Goal: Task Accomplishment & Management: Manage account settings

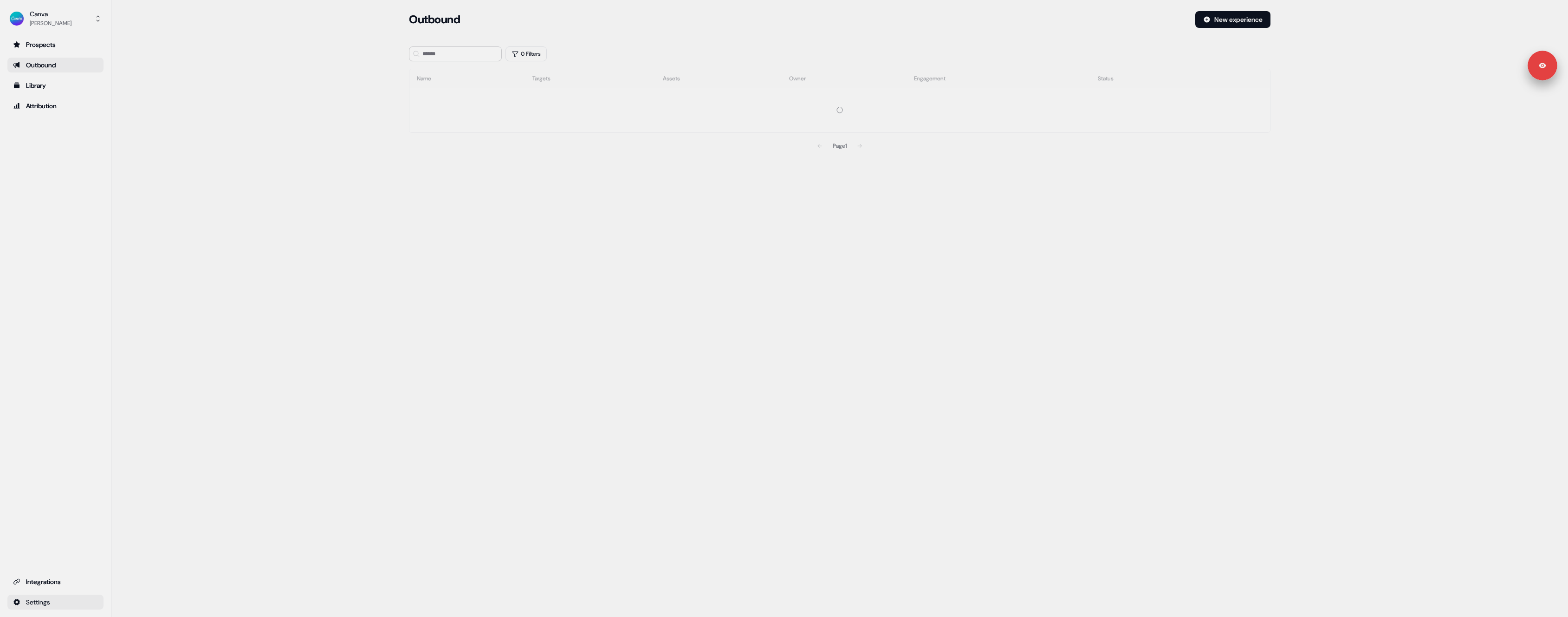
click at [79, 605] on html "Signed in as [PERSON_NAME] Sign out For the best experience switch devices to a…" at bounding box center [784, 308] width 1568 height 617
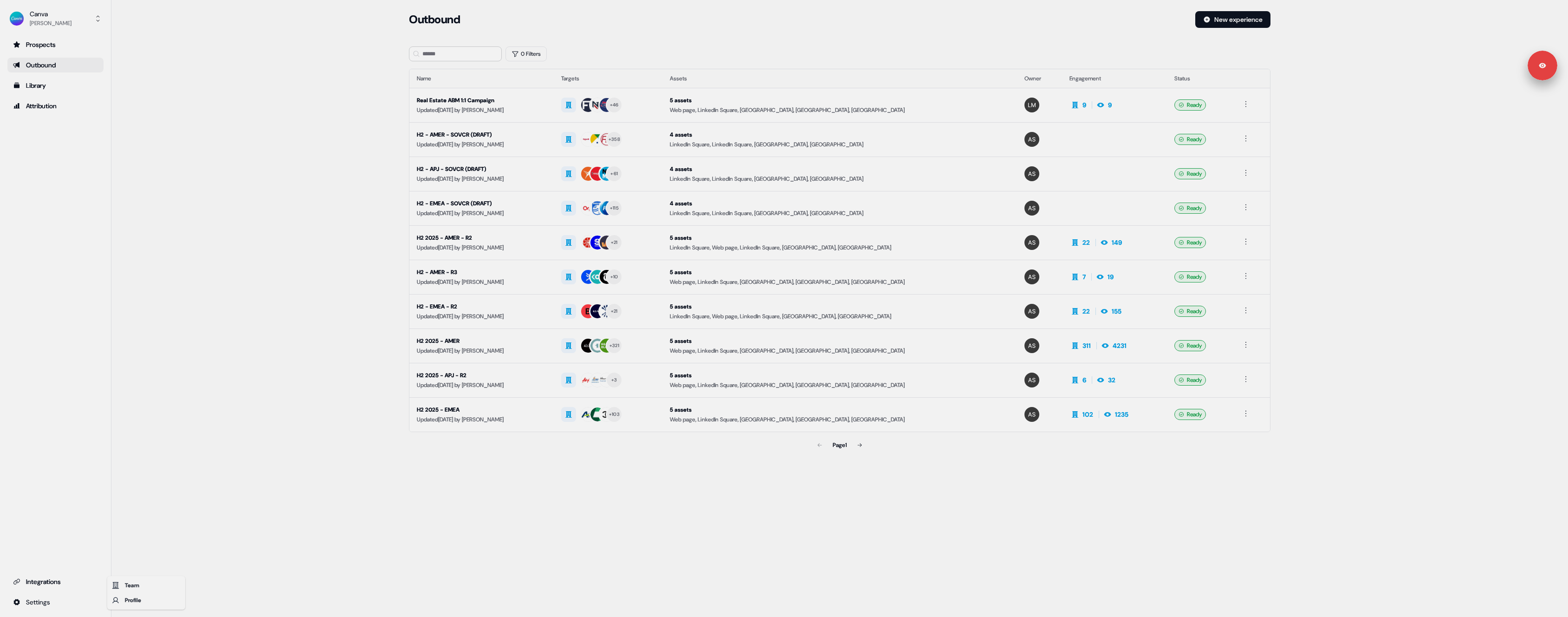
click at [148, 559] on html "Signed in as [PERSON_NAME] Sign out For the best experience switch devices to a…" at bounding box center [784, 308] width 1568 height 617
click at [85, 605] on html "Signed in as [PERSON_NAME] Sign out For the best experience switch devices to a…" at bounding box center [784, 308] width 1568 height 617
click at [167, 554] on html "Signed in as [PERSON_NAME] Sign out For the best experience switch devices to a…" at bounding box center [784, 308] width 1568 height 617
click at [69, 594] on html "Signed in as [PERSON_NAME] Sign out For the best experience switch devices to a…" at bounding box center [784, 308] width 1568 height 617
click at [119, 574] on html "Signed in as [PERSON_NAME] Sign out For the best experience switch devices to a…" at bounding box center [784, 308] width 1568 height 617
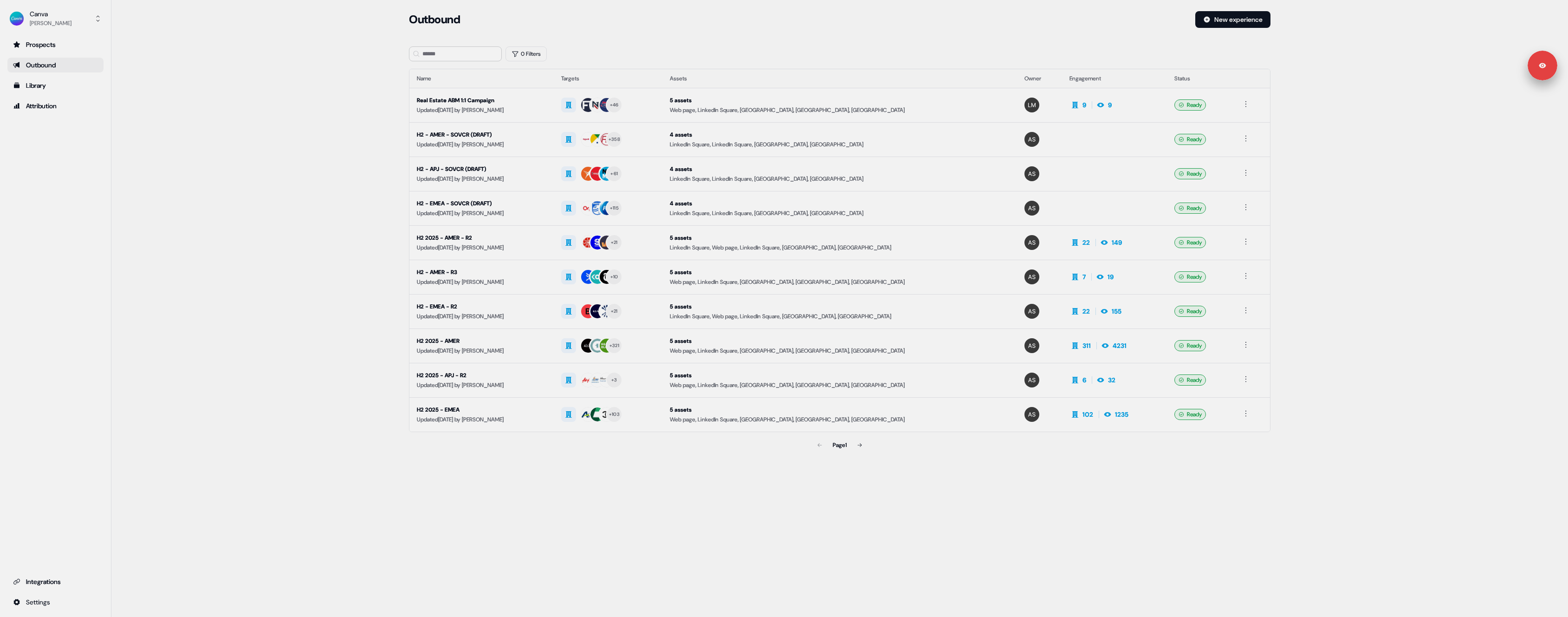
click at [117, 575] on div "Loading... Outbound New experience 0 Filters Name Targets Assets Owner Engageme…" at bounding box center [839, 308] width 1457 height 617
click at [82, 26] on button "Canva [PERSON_NAME]" at bounding box center [55, 18] width 96 height 23
click at [298, 172] on div "Canva [PERSON_NAME] Help documentation Feedback Logout Prospects Outbound Libra…" at bounding box center [784, 308] width 1568 height 617
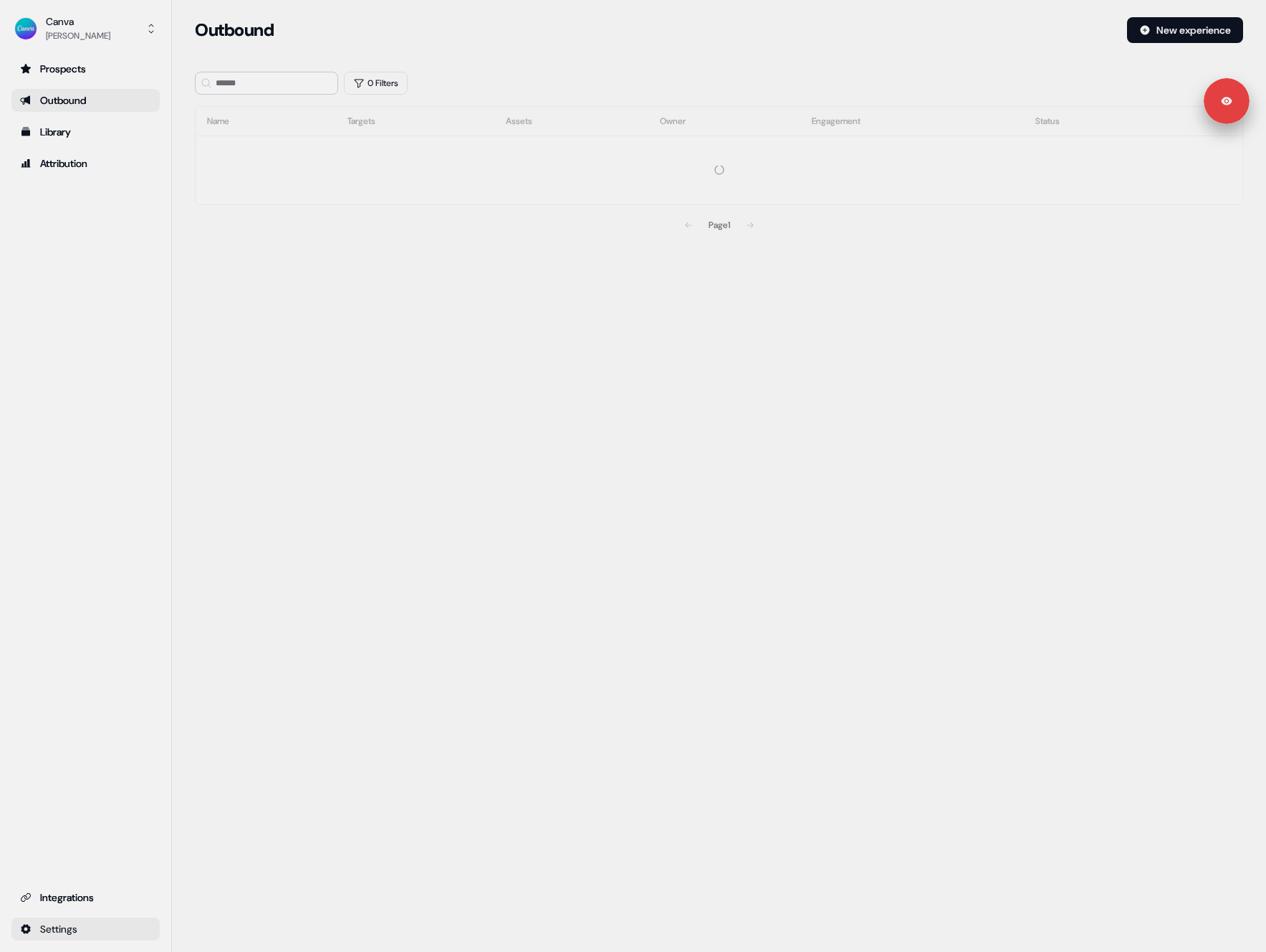
click at [137, 928] on html "For the best experience switch devices to a bigger screen. Go to Userled.io Can…" at bounding box center [633, 476] width 1266 height 952
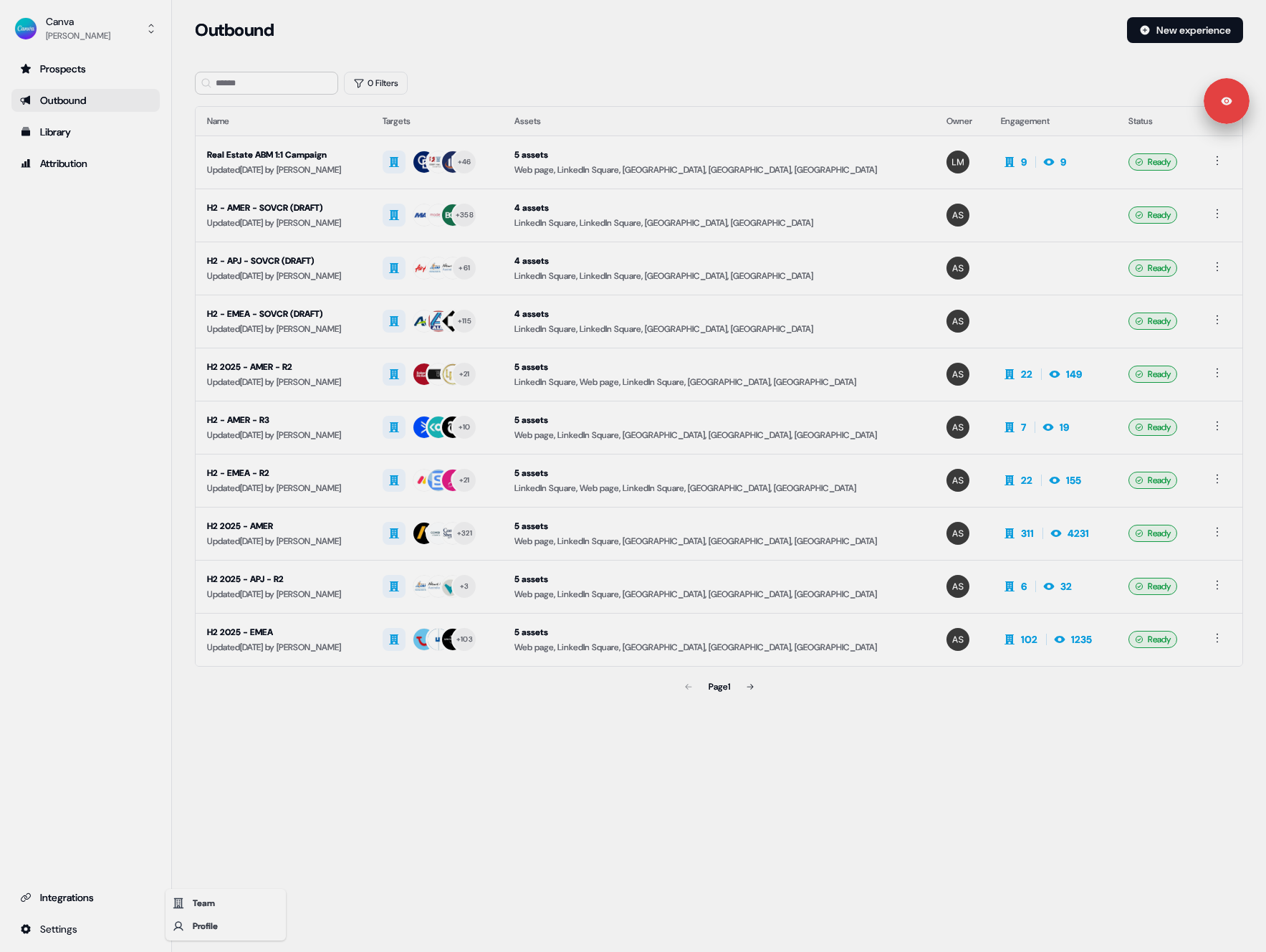
click at [150, 45] on html "For the best experience switch devices to a bigger screen. Go to Userled.io Can…" at bounding box center [633, 476] width 1266 height 952
click at [111, 36] on button "Canva [PERSON_NAME]" at bounding box center [86, 28] width 148 height 35
click at [91, 118] on div "Logout" at bounding box center [85, 118] width 136 height 25
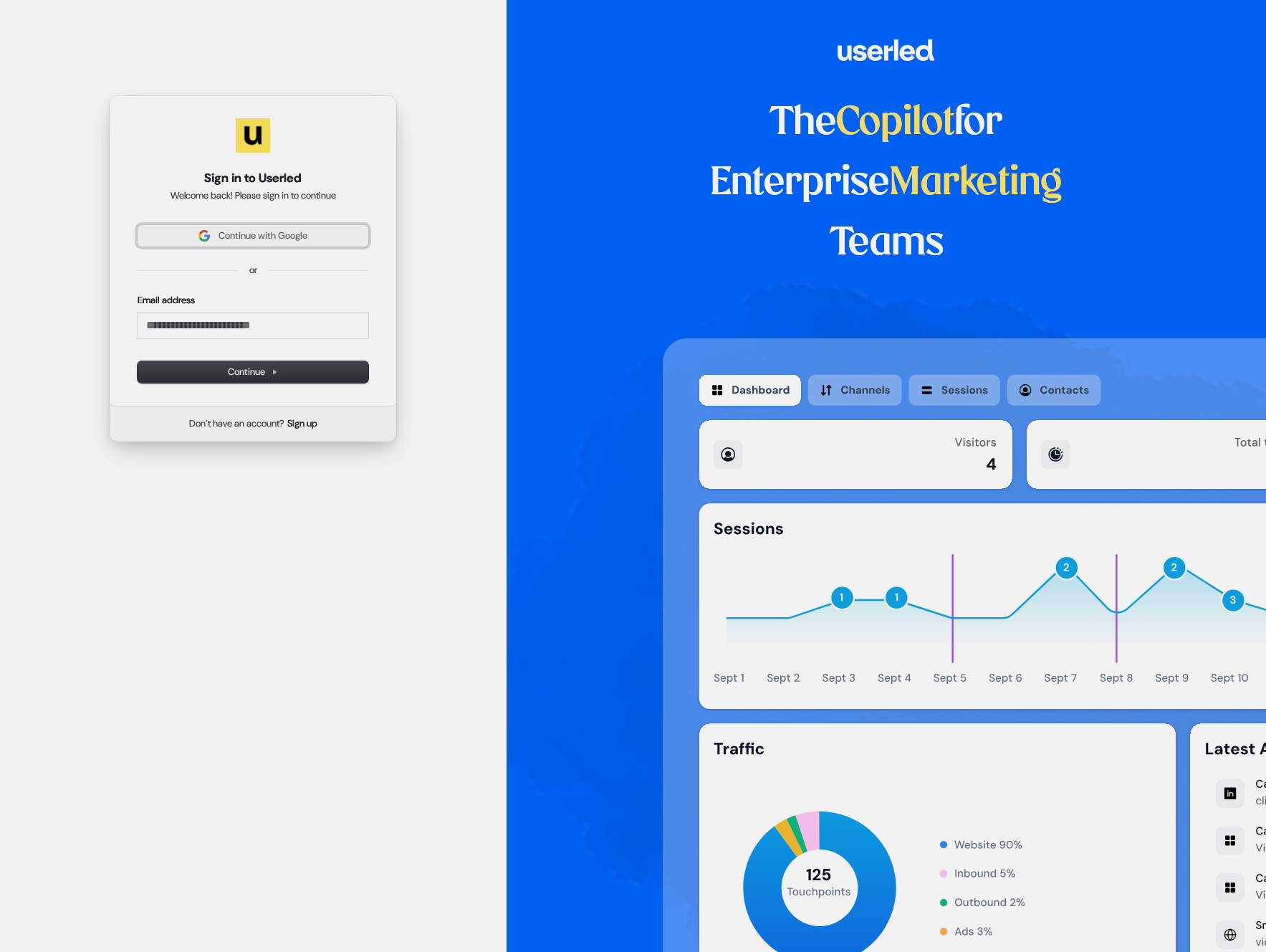
click at [285, 239] on span "Continue with Google" at bounding box center [263, 236] width 89 height 13
